Goal: Task Accomplishment & Management: Manage account settings

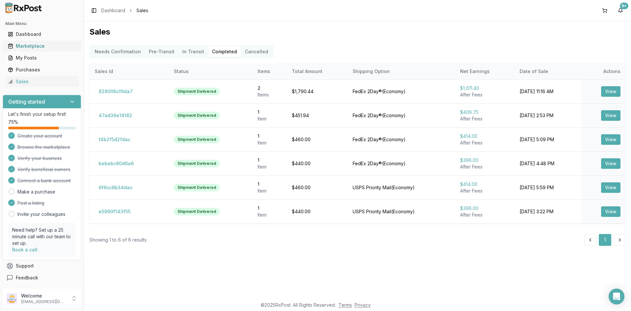
click at [40, 43] on div "Marketplace" at bounding box center [42, 46] width 68 height 7
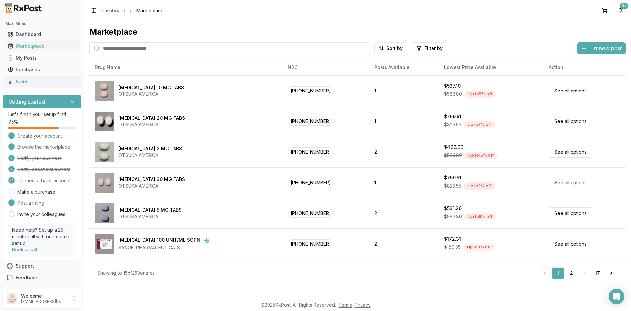
click at [22, 79] on div "Sales" at bounding box center [42, 81] width 68 height 7
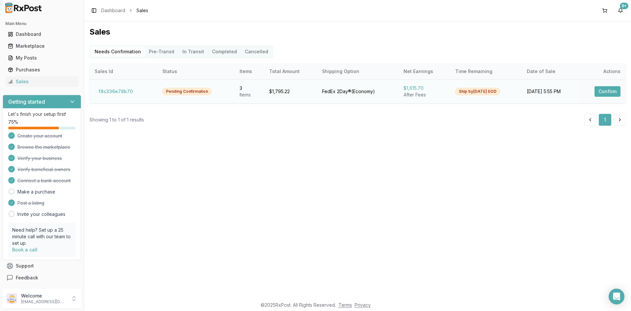
click at [603, 93] on button "Confirm" at bounding box center [607, 91] width 26 height 11
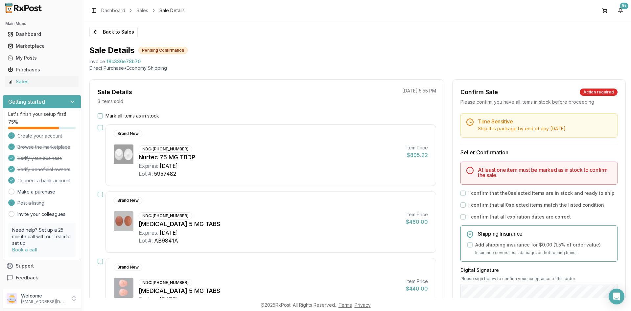
click at [102, 116] on button "Mark all items as in stock" at bounding box center [100, 115] width 5 height 5
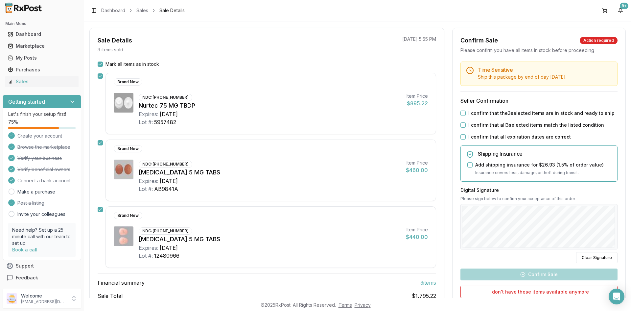
scroll to position [46, 0]
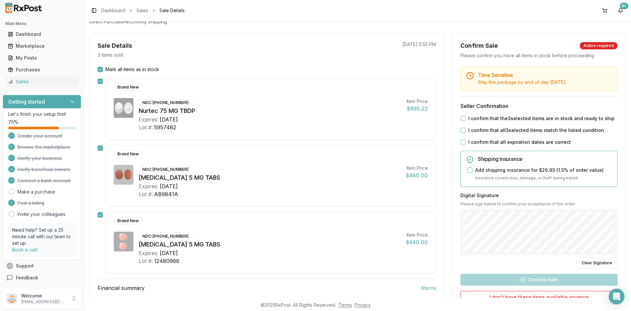
click at [465, 121] on div "I confirm that the 3 selected items are in stock and ready to ship" at bounding box center [538, 118] width 157 height 7
click at [462, 118] on button "I confirm that the 3 selected items are in stock and ready to ship" at bounding box center [462, 118] width 5 height 5
click at [462, 126] on div "Time Sensitive Ship this package by end of day Tuesday, September 23rd . Seller…" at bounding box center [538, 206] width 173 height 278
click at [461, 131] on button "I confirm that all 3 selected items match the listed condition" at bounding box center [462, 129] width 5 height 5
click at [460, 146] on div "Time Sensitive Ship this package by end of day Tuesday, September 23rd . Seller…" at bounding box center [538, 206] width 173 height 278
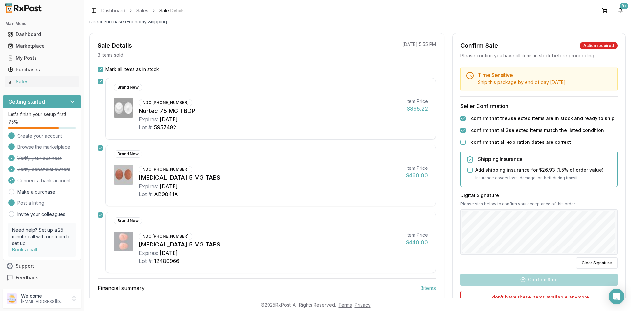
click at [461, 144] on button "I confirm that all expiration dates are correct" at bounding box center [462, 141] width 5 height 5
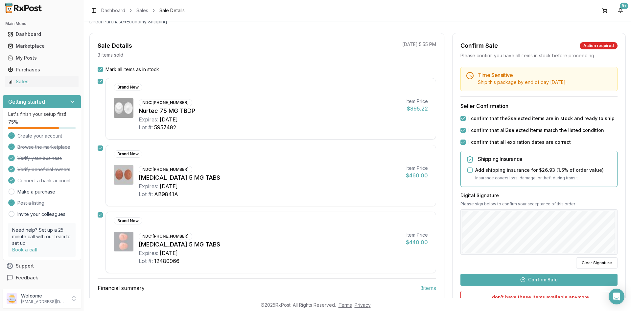
click at [541, 282] on button "Confirm Sale" at bounding box center [538, 279] width 157 height 12
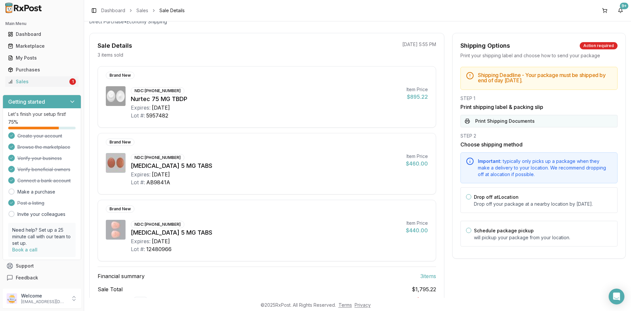
click at [525, 120] on button "Print Shipping Documents" at bounding box center [538, 121] width 157 height 12
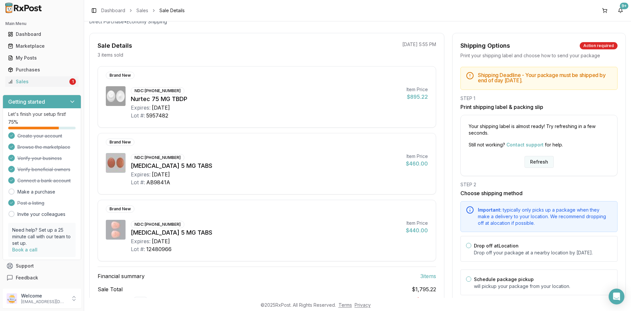
click at [536, 160] on button "Refresh" at bounding box center [538, 162] width 29 height 12
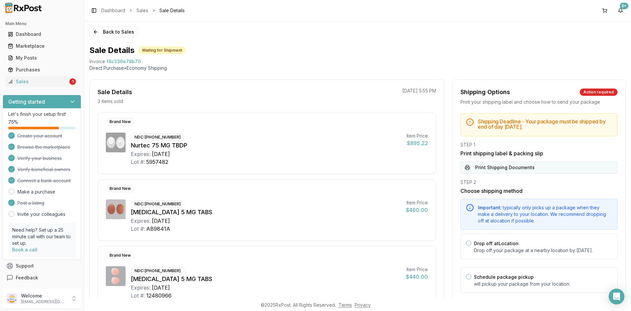
click at [535, 163] on button "Print Shipping Documents" at bounding box center [538, 167] width 157 height 12
click at [31, 78] on link "Sales 1" at bounding box center [41, 82] width 73 height 12
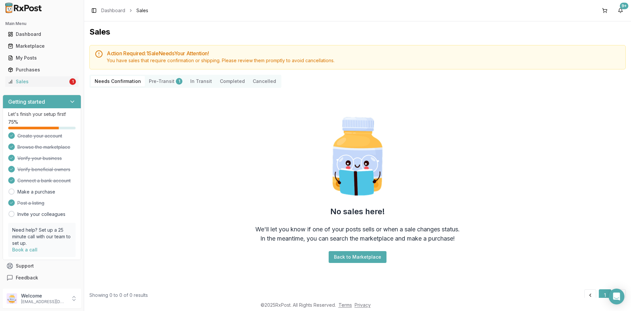
click at [161, 86] on div "Needs Confirmation Pre-Transit 1 In Transit Completed Cancelled" at bounding box center [185, 81] width 192 height 13
click at [41, 44] on div "Marketplace" at bounding box center [42, 46] width 68 height 7
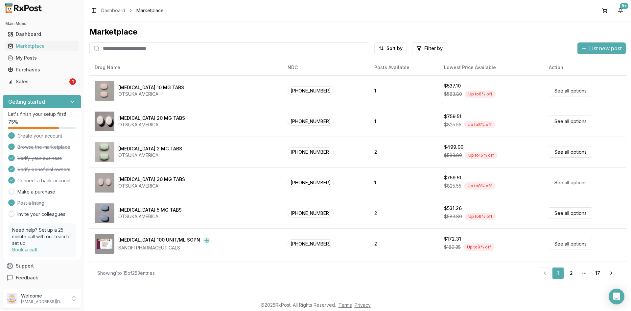
click at [147, 50] on input "search" at bounding box center [229, 48] width 280 height 12
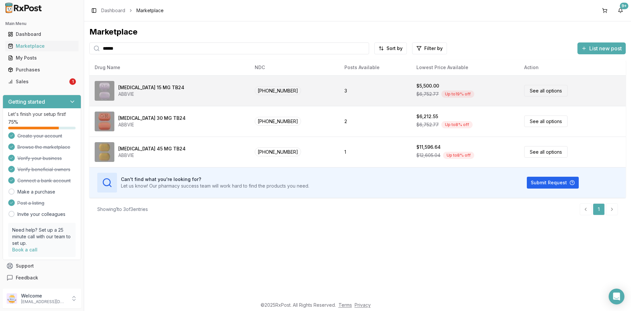
type input "******"
click at [188, 90] on div "[MEDICAL_DATA] 15 MG TB24 ABBVIE" at bounding box center [170, 91] width 150 height 20
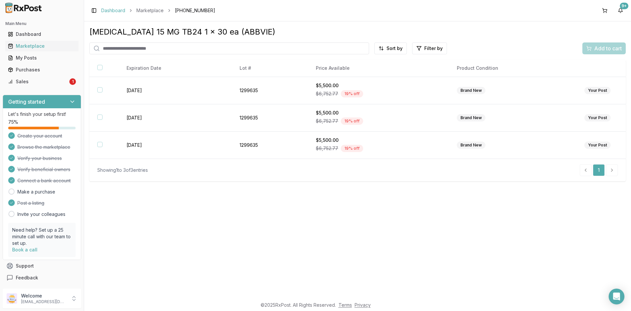
click at [107, 12] on link "Dashboard" at bounding box center [113, 10] width 24 height 7
